Goal: Information Seeking & Learning: Learn about a topic

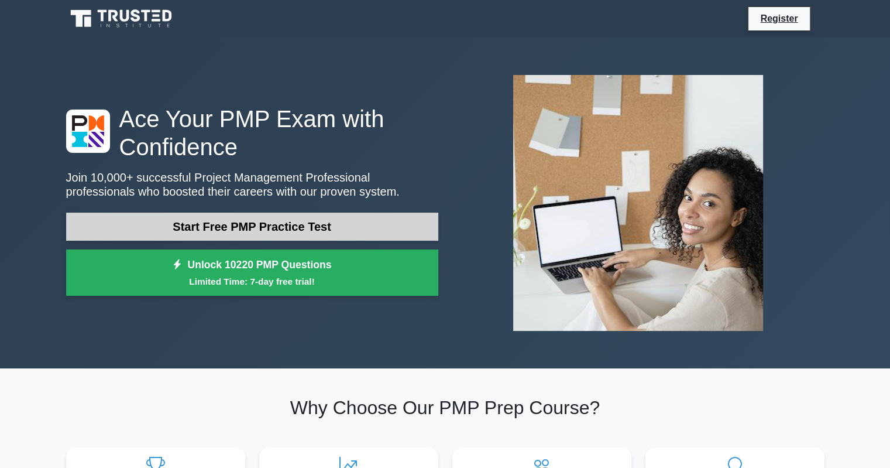
click at [269, 225] on link "Start Free PMP Practice Test" at bounding box center [252, 226] width 372 height 28
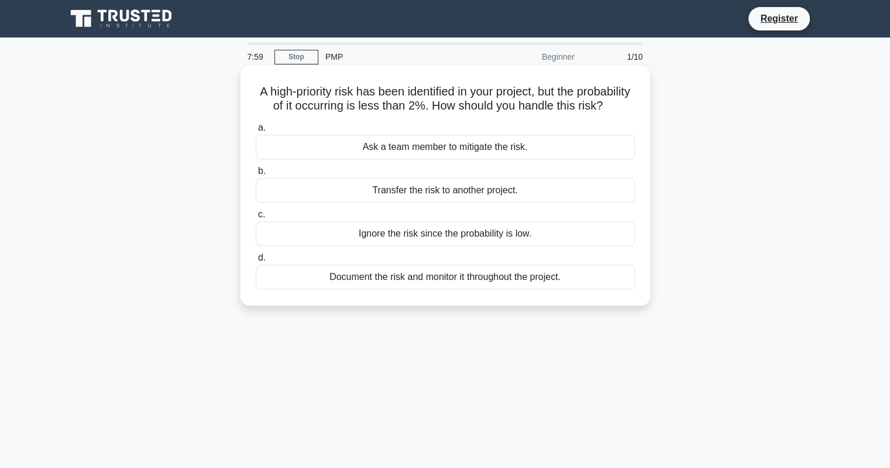
click at [449, 289] on div "Document the risk and monitor it throughout the project." at bounding box center [445, 276] width 379 height 25
click at [256, 262] on input "d. Document the risk and monitor it throughout the project." at bounding box center [256, 258] width 0 height 8
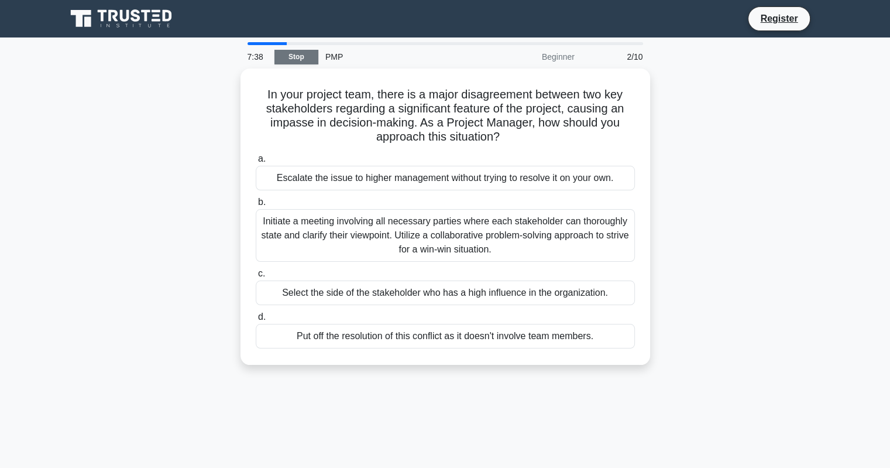
click at [297, 57] on link "Stop" at bounding box center [296, 57] width 44 height 15
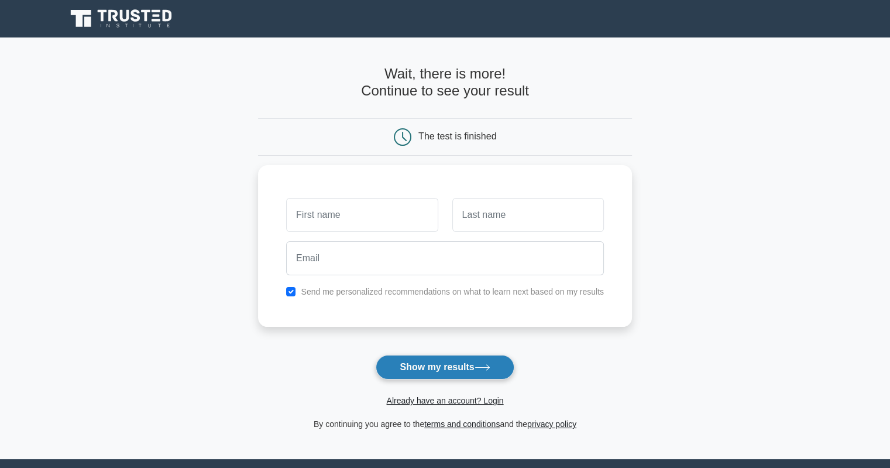
click at [425, 361] on button "Show my results" at bounding box center [445, 367] width 138 height 25
